Goal: Task Accomplishment & Management: Manage account settings

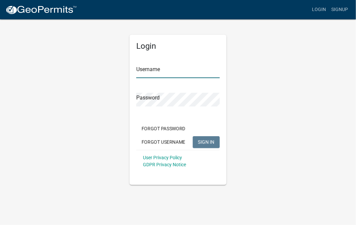
type input "[PERSON_NAME]"
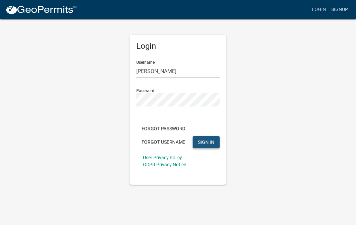
click at [207, 143] on span "SIGN IN" at bounding box center [206, 141] width 16 height 5
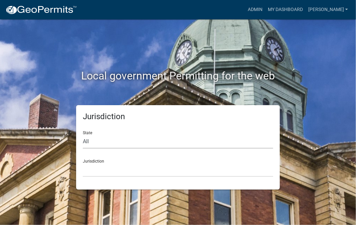
drag, startPoint x: 146, startPoint y: 144, endPoint x: 151, endPoint y: 146, distance: 5.4
click at [151, 146] on select "All [US_STATE] [US_STATE] [US_STATE] [US_STATE] [US_STATE] [US_STATE] [US_STATE…" at bounding box center [178, 142] width 190 height 14
select select "[US_STATE]"
click at [83, 135] on select "All [US_STATE] [US_STATE] [US_STATE] [US_STATE] [US_STATE] [US_STATE] [US_STATE…" at bounding box center [178, 142] width 190 height 14
click at [124, 166] on select "[GEOGRAPHIC_DATA], [US_STATE] [GEOGRAPHIC_DATA], [US_STATE] [GEOGRAPHIC_DATA], …" at bounding box center [178, 170] width 190 height 14
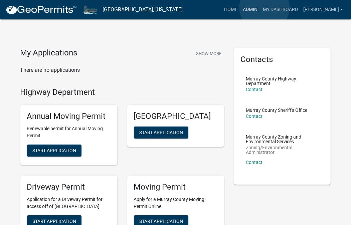
click at [260, 7] on link "Admin" at bounding box center [250, 9] width 20 height 13
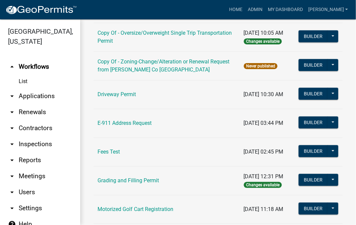
scroll to position [234, 0]
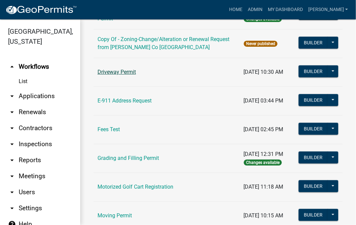
click at [135, 69] on link "Driveway Permit" at bounding box center [116, 72] width 38 height 6
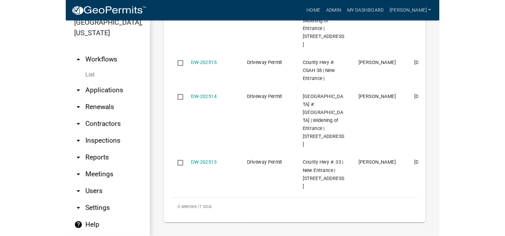
scroll to position [406, 0]
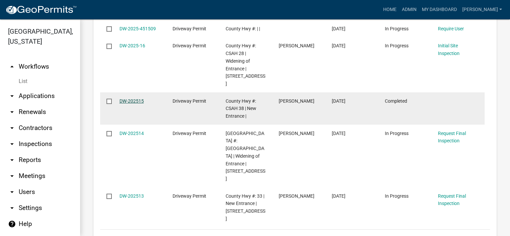
click at [130, 98] on link "DW-202515" at bounding box center [131, 100] width 24 height 5
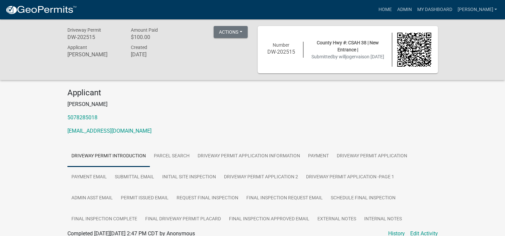
click at [240, 32] on button "Actions" at bounding box center [231, 32] width 34 height 12
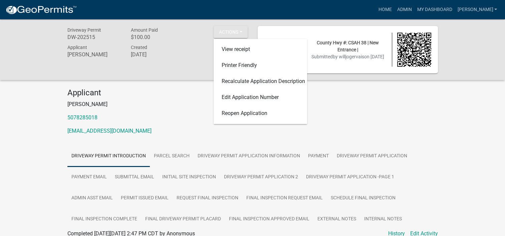
click at [355, 125] on div "Applicant [PERSON_NAME] 5078285018 [EMAIL_ADDRESS][DOMAIN_NAME]" at bounding box center [252, 114] width 380 height 52
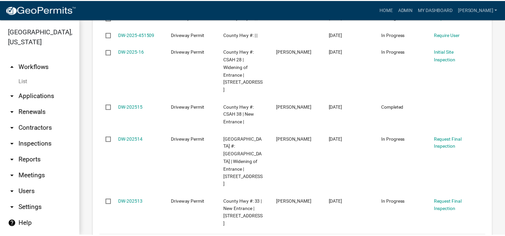
scroll to position [406, 0]
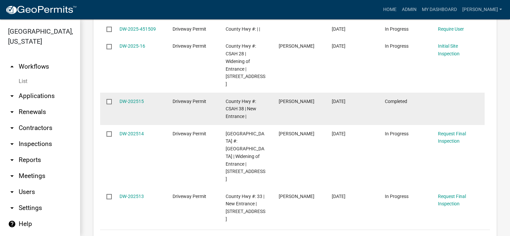
click at [108, 99] on input "checkbox" at bounding box center [108, 101] width 4 height 4
checkbox input "true"
click at [125, 99] on link "DW-202515" at bounding box center [131, 101] width 24 height 5
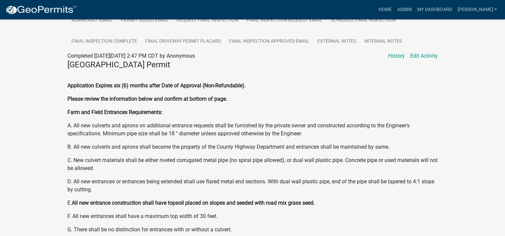
scroll to position [133, 0]
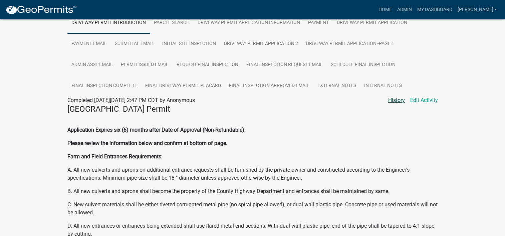
click at [355, 101] on link "History" at bounding box center [396, 100] width 17 height 8
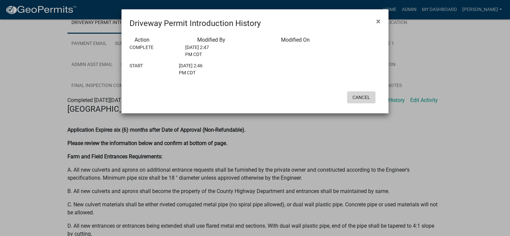
click at [355, 103] on button "Cancel" at bounding box center [361, 97] width 28 height 12
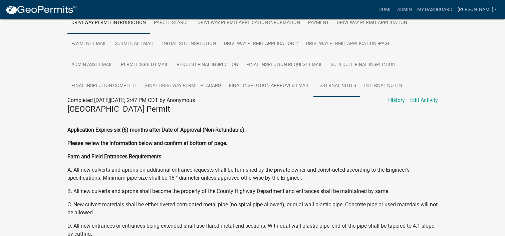
scroll to position [78, 0]
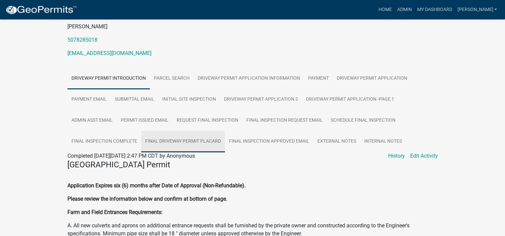
click at [190, 143] on link "Final Driveway Permit Placard" at bounding box center [183, 141] width 84 height 21
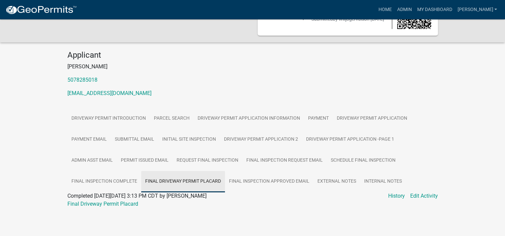
scroll to position [38, 0]
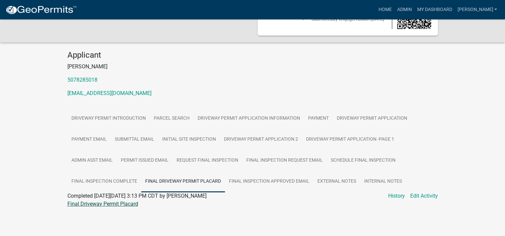
click at [113, 202] on link "Final Driveway Permit Placard" at bounding box center [102, 204] width 71 height 6
